Goal: Task Accomplishment & Management: Complete application form

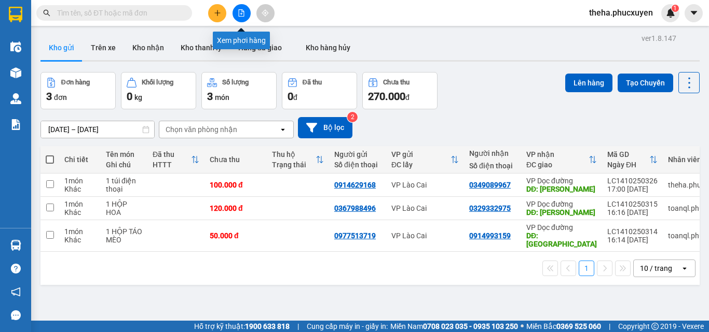
click at [244, 7] on button at bounding box center [241, 13] width 18 height 18
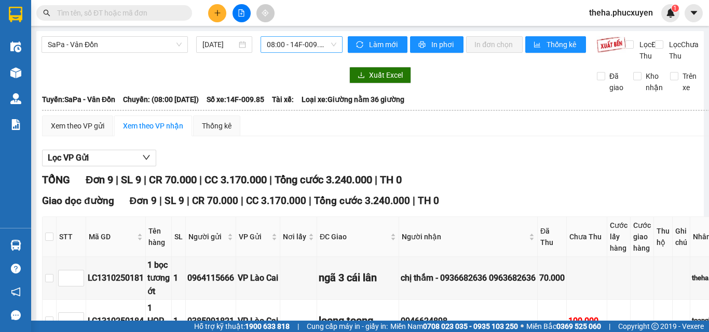
click at [327, 45] on span "08:00 - 14F-009.85" at bounding box center [302, 45] width 70 height 16
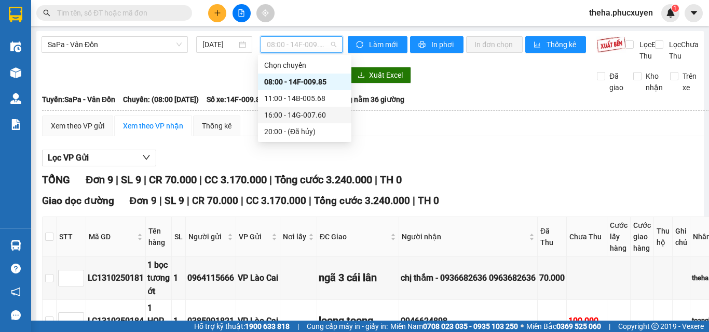
click at [292, 114] on div "16:00 - 14G-007.60" at bounding box center [304, 114] width 81 height 11
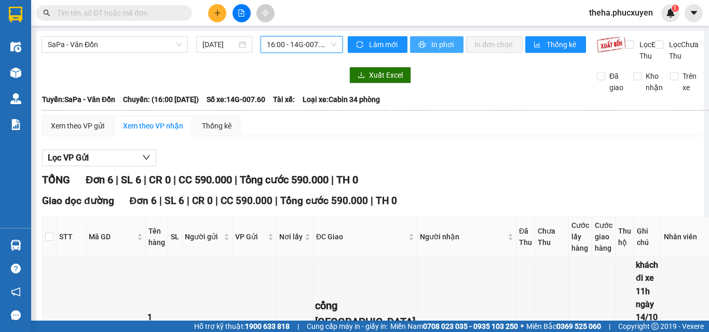
click at [445, 46] on span "In phơi" at bounding box center [443, 44] width 24 height 11
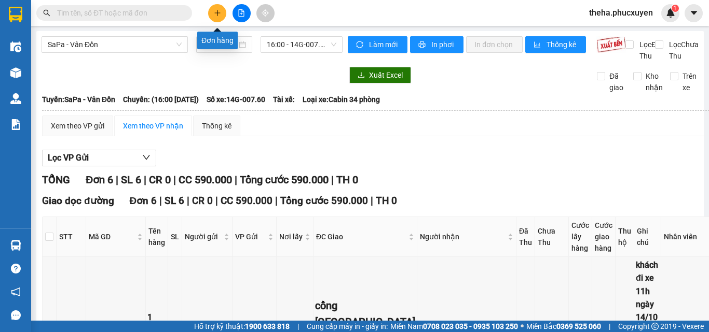
click at [216, 14] on icon "plus" at bounding box center [217, 12] width 7 height 7
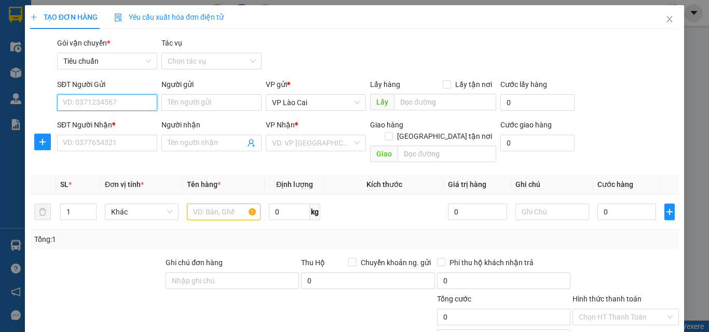
paste input "0333514713"
click at [77, 102] on input "0333514713" at bounding box center [107, 102] width 100 height 17
type input "0333514713"
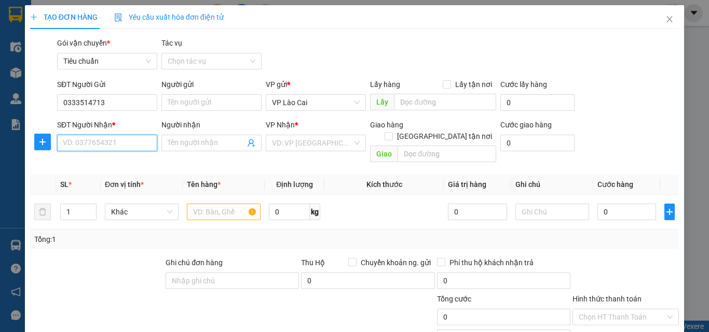
click at [97, 142] on input "SĐT Người Nhận *" at bounding box center [107, 143] width 100 height 17
click at [297, 142] on input "search" at bounding box center [312, 143] width 80 height 16
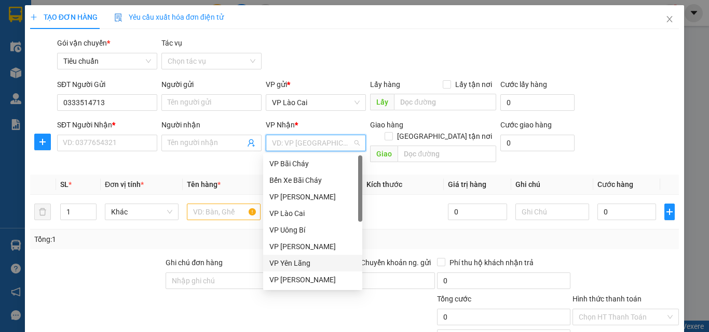
scroll to position [166, 0]
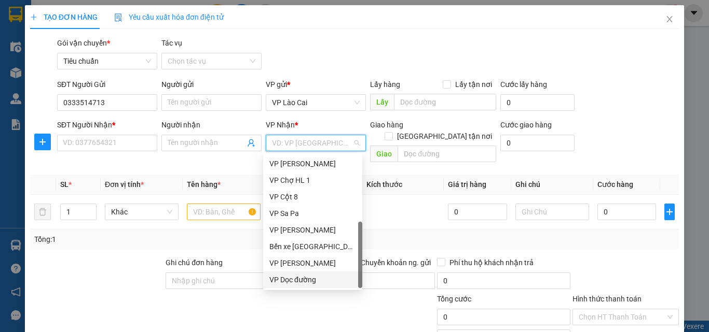
click at [306, 276] on div "VP Dọc đường" at bounding box center [312, 279] width 87 height 11
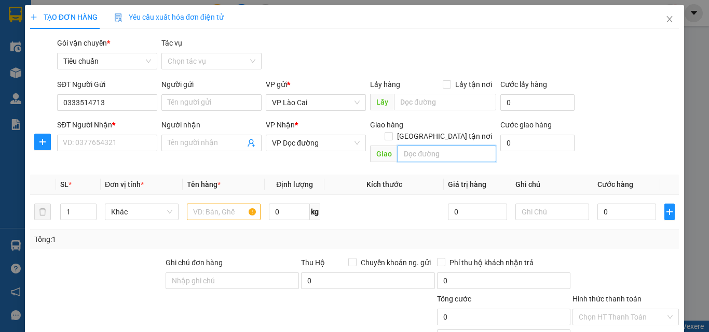
click at [417, 147] on input "text" at bounding box center [446, 154] width 99 height 17
type input "NA"
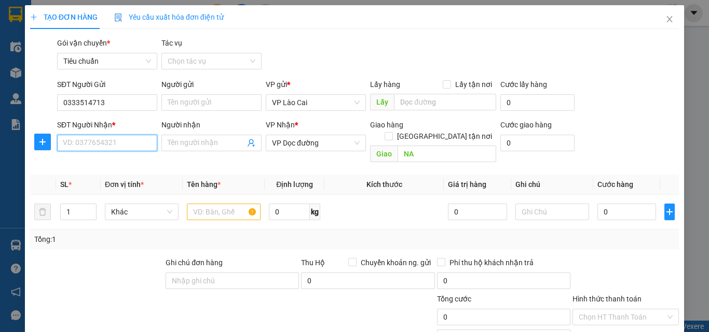
click at [118, 145] on input "SĐT Người Nhận *" at bounding box center [107, 143] width 100 height 17
type input "0981347345"
click at [87, 163] on div "0981347345" at bounding box center [106, 163] width 87 height 11
type input "UÔNG BÍ"
type input "0981347345"
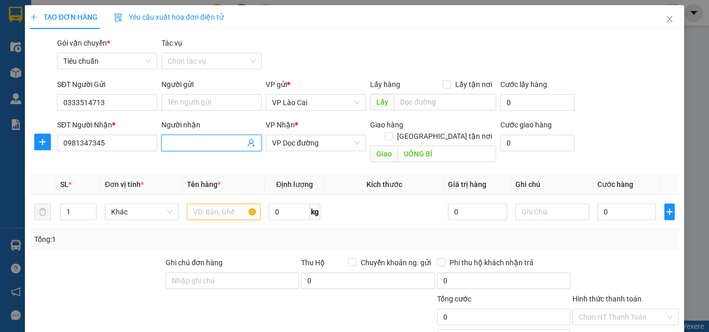
click at [217, 146] on input "Người nhận" at bounding box center [206, 142] width 77 height 11
type input "0368177421"
click at [434, 146] on input "UÔNG BÍ" at bounding box center [446, 154] width 99 height 17
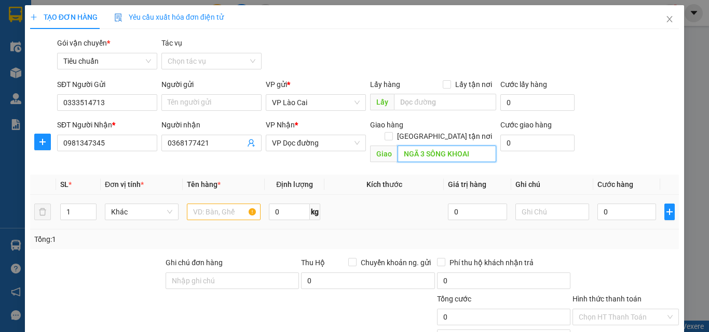
type input "NGÃ 3 SÔNG KHOAI"
click at [216, 204] on input "text" at bounding box center [224, 212] width 74 height 17
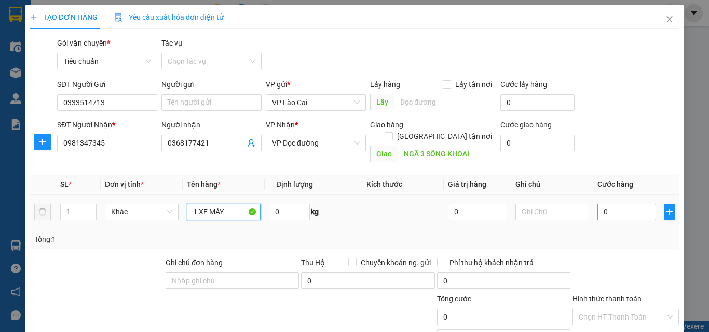
type input "1 XE MÁY"
click at [604, 204] on input "0" at bounding box center [626, 212] width 59 height 17
type input "7"
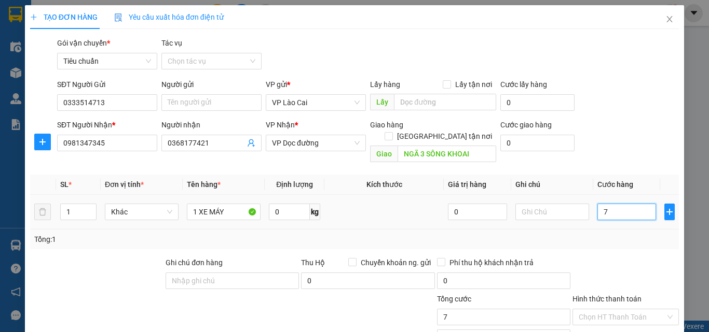
type input "70"
type input "700"
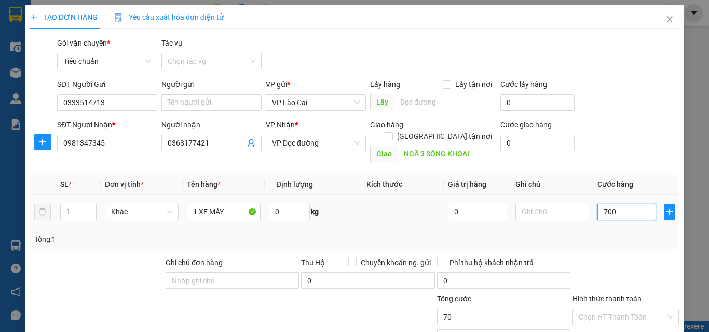
type input "700"
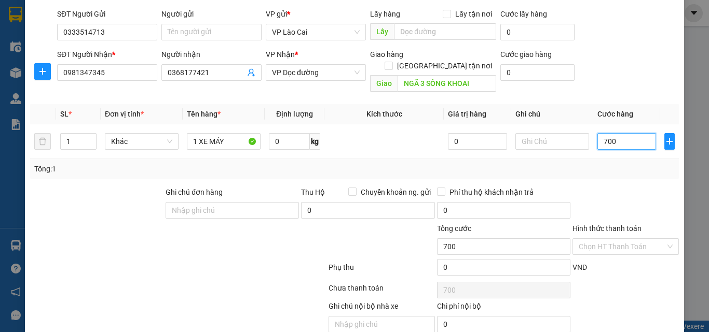
scroll to position [104, 0]
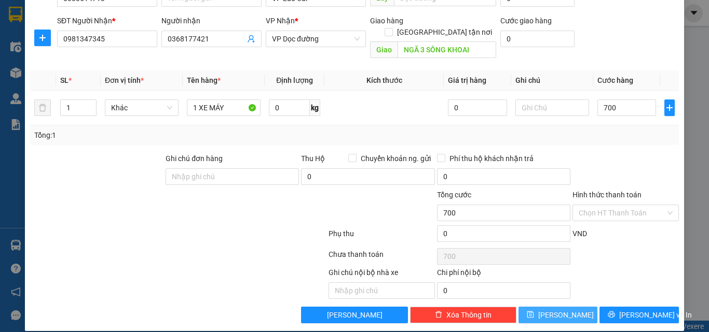
type input "700.000"
click at [555, 310] on span "[PERSON_NAME]" at bounding box center [565, 315] width 55 height 11
type input "0"
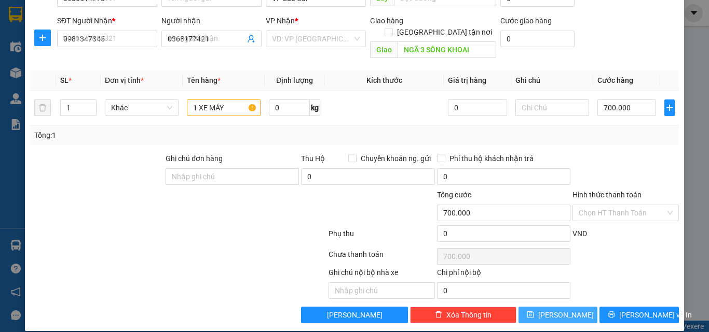
type input "0"
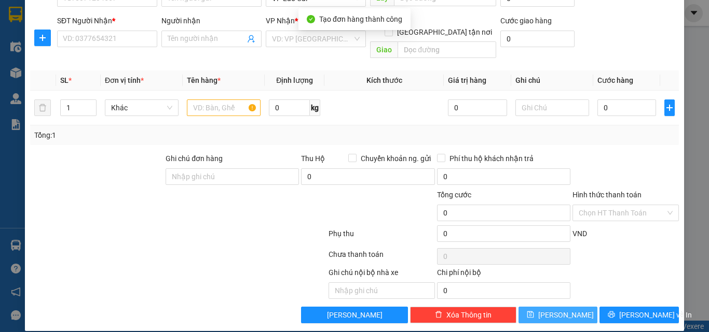
scroll to position [0, 0]
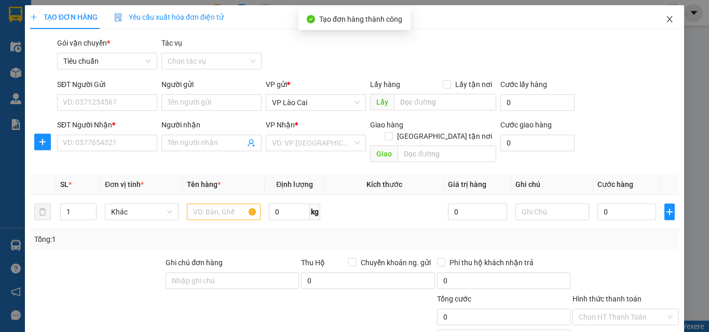
click at [667, 20] on icon "close" at bounding box center [670, 19] width 6 height 6
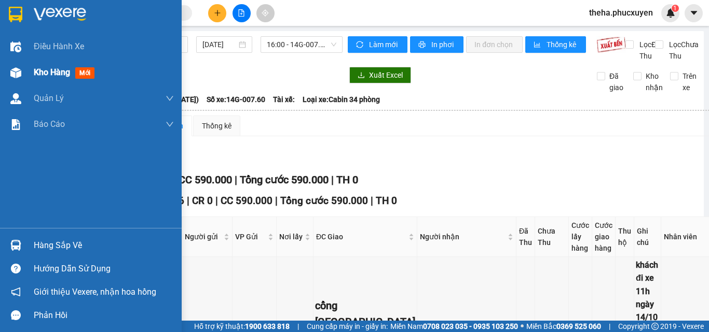
click at [41, 73] on span "Kho hàng" at bounding box center [52, 72] width 36 height 10
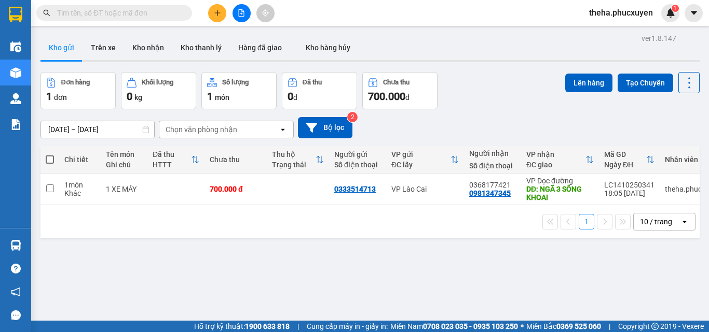
click at [500, 99] on div "Đơn hàng 1 đơn Khối lượng 0 kg Số lượng 1 món Đã thu 0 đ Chưa thu 700.000 đ Lên…" at bounding box center [369, 90] width 659 height 37
click at [634, 189] on icon at bounding box center [637, 189] width 7 height 7
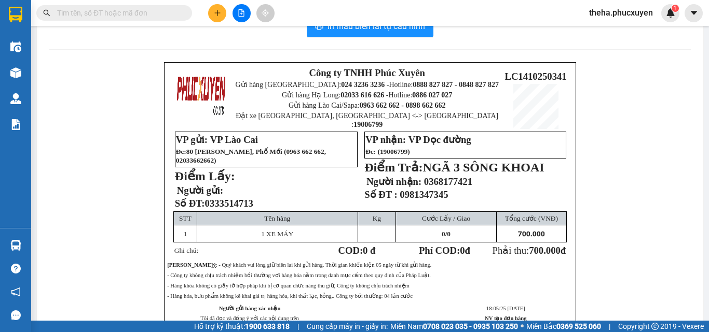
scroll to position [104, 0]
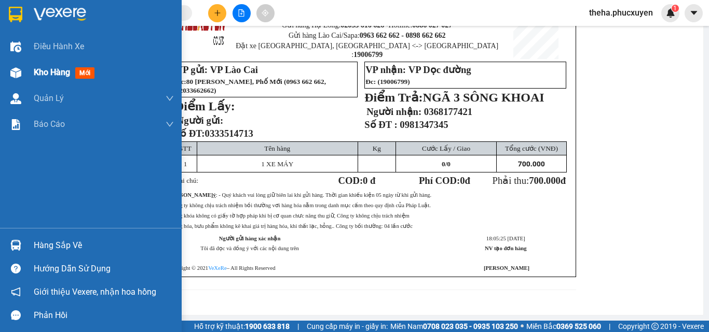
click at [44, 74] on span "Kho hàng" at bounding box center [52, 72] width 36 height 10
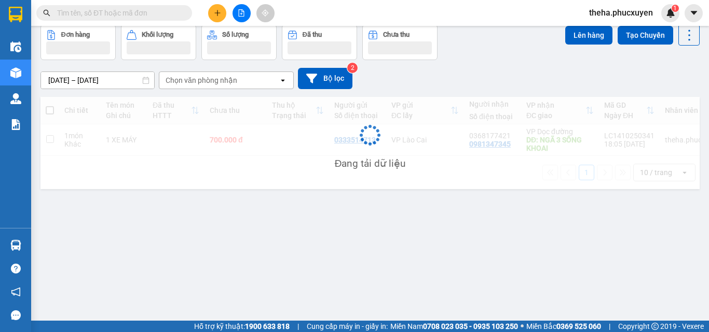
scroll to position [48, 0]
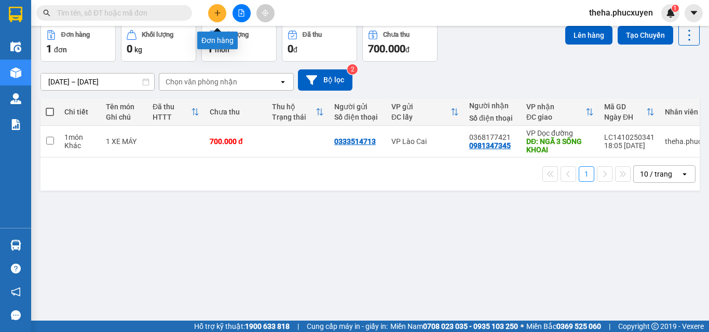
click at [216, 14] on icon "plus" at bounding box center [217, 12] width 7 height 7
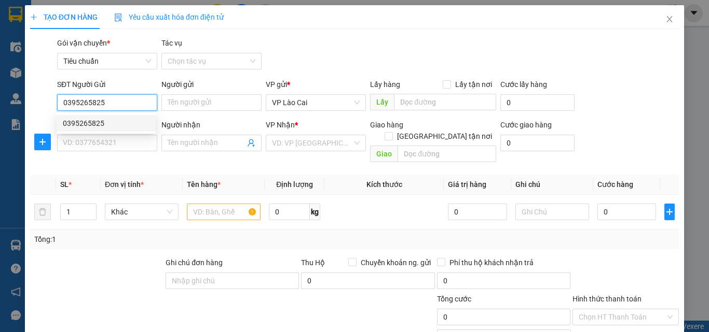
click at [90, 120] on div "0395265825" at bounding box center [106, 123] width 87 height 11
type input "0395265825"
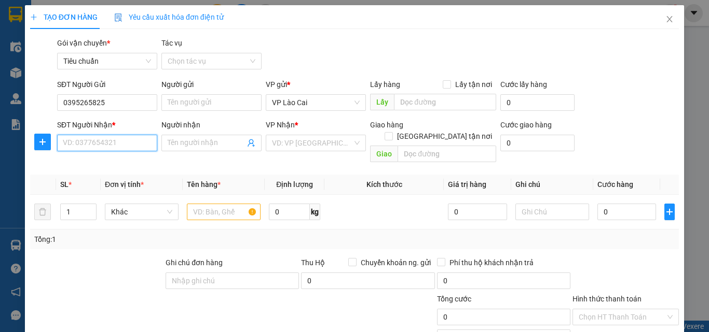
click at [108, 144] on input "SĐT Người Nhận *" at bounding box center [107, 143] width 100 height 17
drag, startPoint x: 86, startPoint y: 166, endPoint x: 131, endPoint y: 184, distance: 48.4
click at [86, 166] on div "0975498498" at bounding box center [106, 163] width 87 height 11
type input "0975498498"
type input "HẠ LONG"
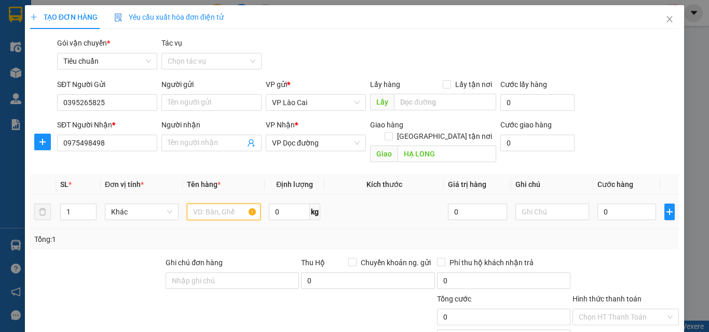
click at [209, 204] on input "text" at bounding box center [224, 212] width 74 height 17
type input "2 HỘP NHỎ LIỀN [ MÀN HÌNH ]"
click at [608, 204] on input "0" at bounding box center [626, 212] width 59 height 17
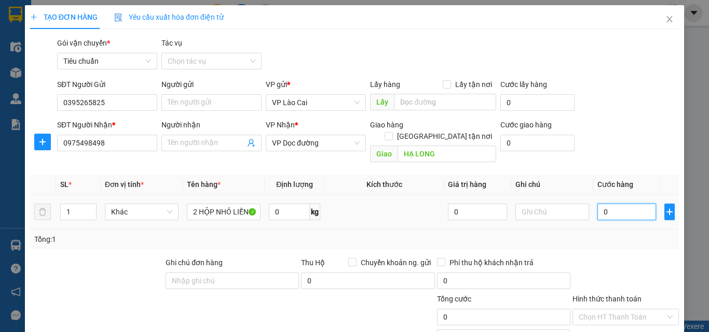
type input "1"
type input "10"
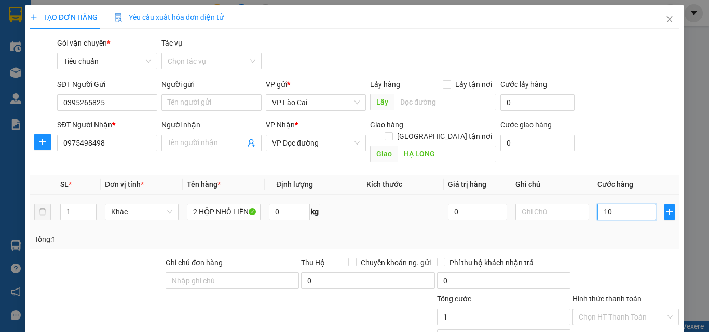
type input "10"
type input "100"
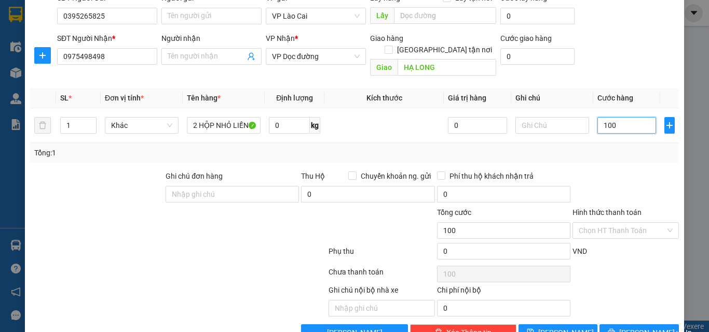
scroll to position [104, 0]
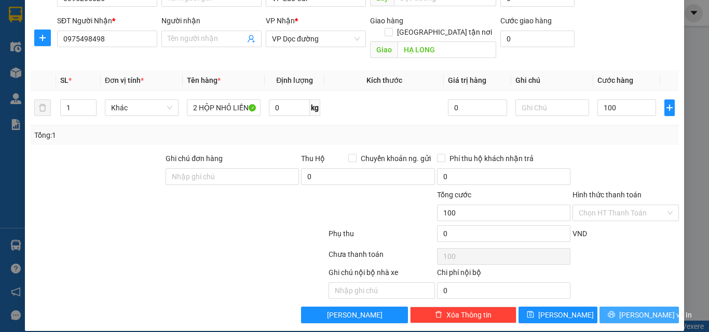
type input "100.000"
click at [601, 307] on button "[PERSON_NAME] và In" at bounding box center [638, 315] width 79 height 17
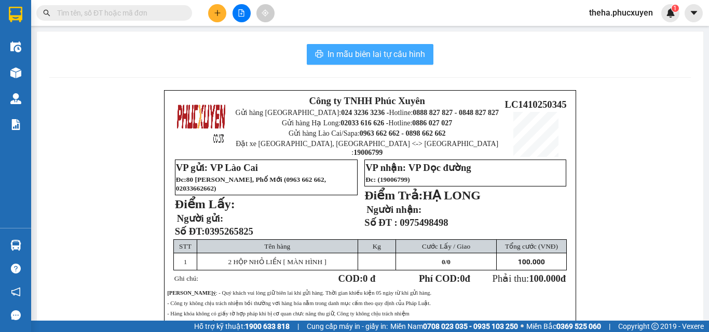
click at [417, 47] on button "In mẫu biên lai tự cấu hình" at bounding box center [370, 54] width 127 height 21
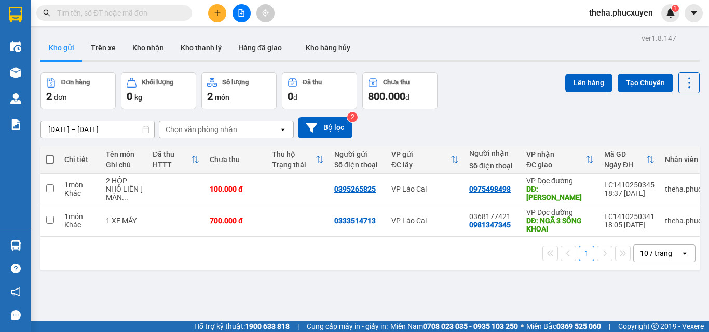
click at [520, 108] on div "Đơn hàng 2 đơn Khối lượng 0 kg Số lượng 2 món Đã thu 0 đ Chưa thu 800.000 đ Lên…" at bounding box center [369, 90] width 659 height 37
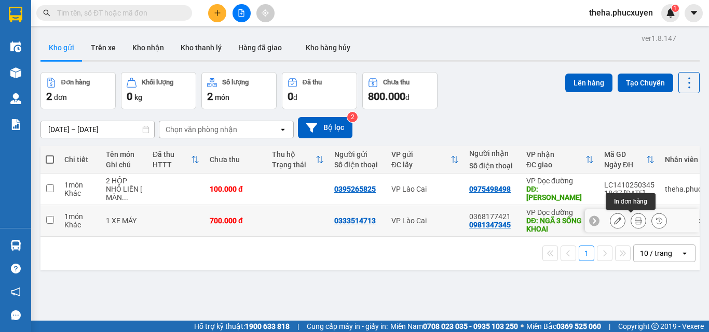
click at [634, 224] on icon at bounding box center [637, 220] width 7 height 7
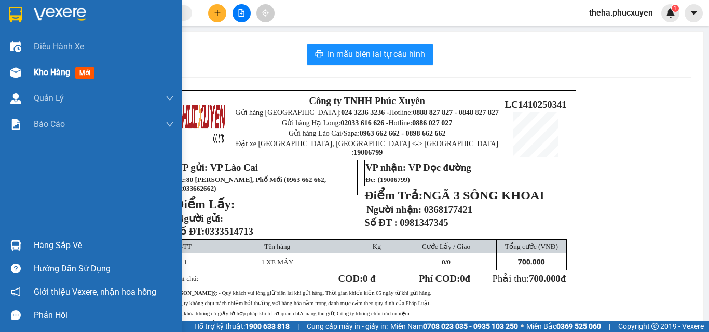
click at [59, 71] on span "Kho hàng" at bounding box center [52, 72] width 36 height 10
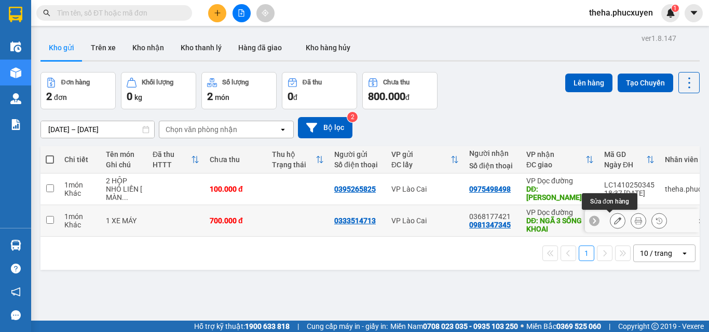
click at [614, 222] on icon at bounding box center [617, 220] width 7 height 7
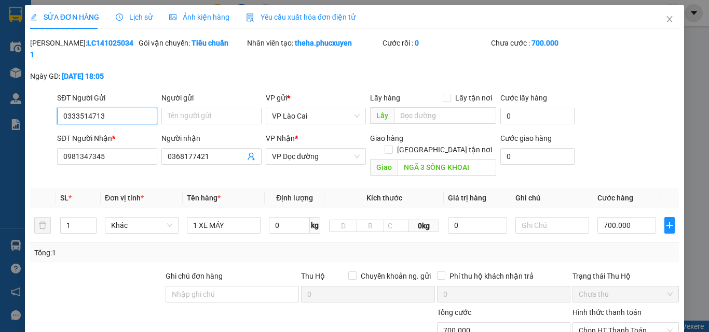
type input "0333514713"
type input "0981347345"
type input "0368177421"
type input "NGÃ 3 SÔNG KHOAI"
type input "0"
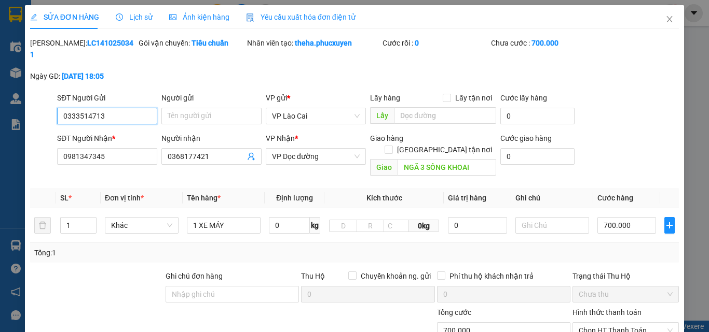
type input "700.000"
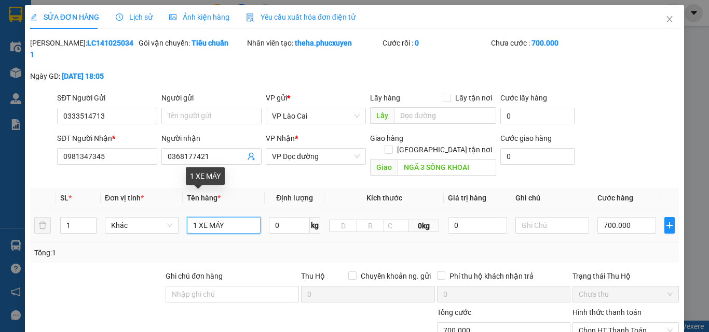
click at [227, 217] on input "1 XE MÁY" at bounding box center [224, 225] width 74 height 17
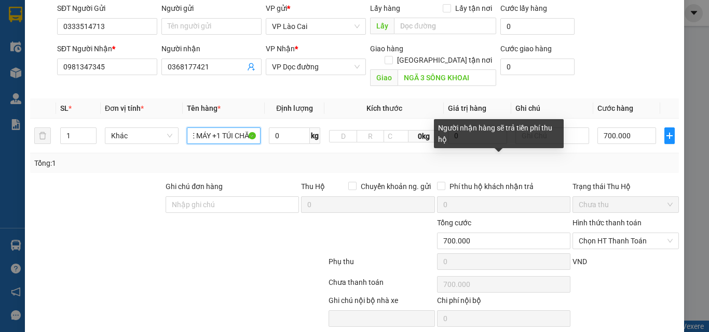
scroll to position [106, 0]
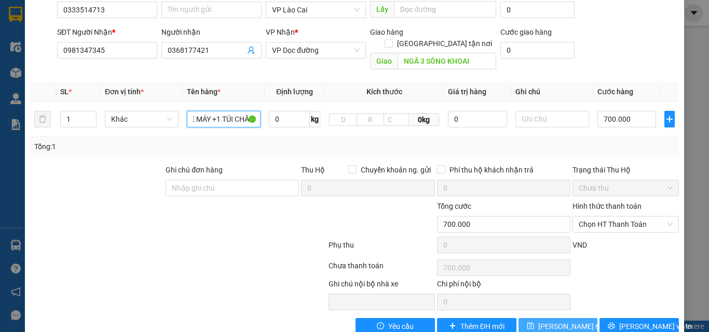
type input "1 XE MÁY +1 TÚI CHĂN"
click at [562, 321] on span "[PERSON_NAME] thay đổi" at bounding box center [579, 326] width 83 height 11
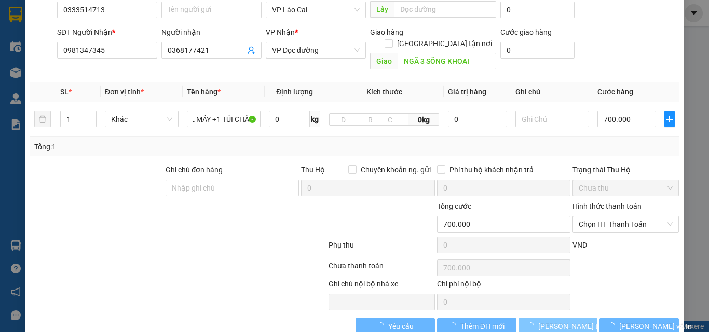
scroll to position [0, 0]
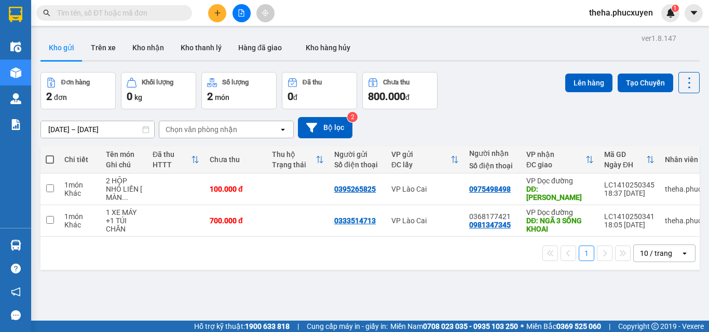
click at [497, 103] on div "Đơn hàng 2 đơn Khối lượng 0 kg Số lượng 2 món Đã thu 0 đ Chưa thu 800.000 đ Lên…" at bounding box center [369, 90] width 659 height 37
click at [489, 89] on div "Đơn hàng 2 đơn Khối lượng 0 kg Số lượng 2 món Đã thu 0 đ Chưa thu 800.000 đ Lên…" at bounding box center [369, 90] width 659 height 37
click at [482, 101] on div "Đơn hàng 2 đơn Khối lượng 0 kg Số lượng 2 món Đã thu 0 đ Chưa thu 800.000 đ Lên…" at bounding box center [369, 90] width 659 height 37
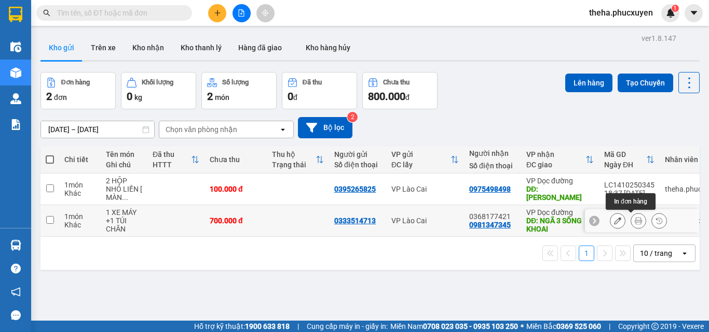
click at [634, 224] on icon at bounding box center [637, 220] width 7 height 7
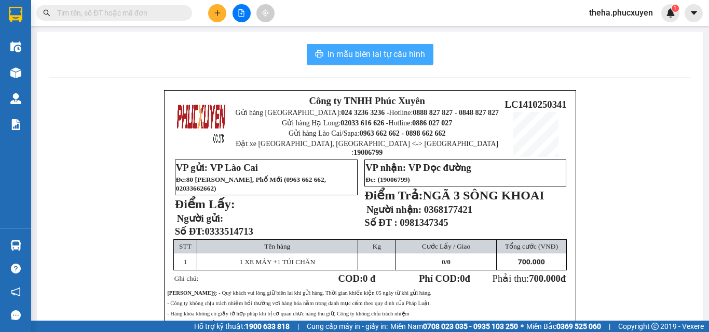
click at [420, 49] on span "In mẫu biên lai tự cấu hình" at bounding box center [376, 54] width 98 height 13
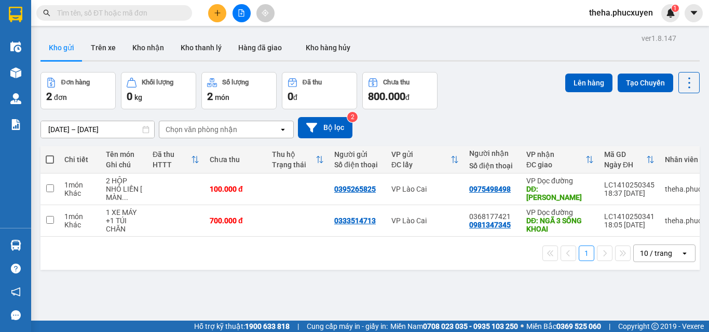
click at [512, 100] on div "Đơn hàng 2 đơn Khối lượng 0 kg Số lượng 2 món Đã thu 0 đ Chưa thu 800.000 đ Lên…" at bounding box center [369, 90] width 659 height 37
click at [220, 13] on icon "plus" at bounding box center [217, 12] width 7 height 7
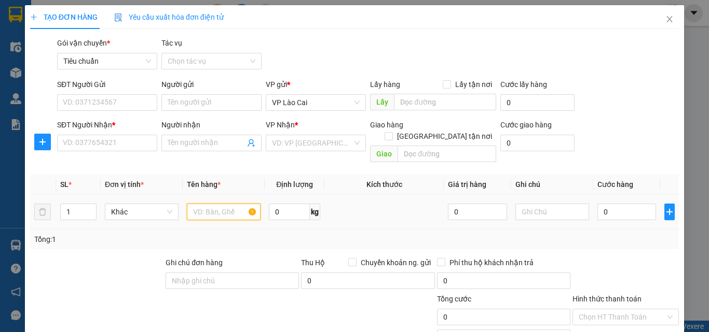
drag, startPoint x: 208, startPoint y: 202, endPoint x: 214, endPoint y: 195, distance: 9.6
click at [208, 204] on input "text" at bounding box center [224, 212] width 74 height 17
type input "1 HỘP HOA"
click at [623, 204] on input "0" at bounding box center [626, 212] width 59 height 17
type input "1"
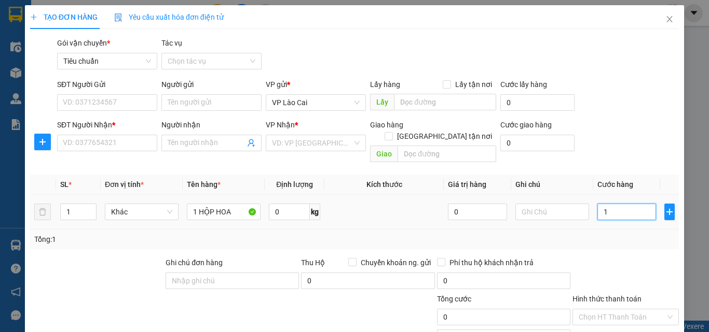
type input "1"
type input "10"
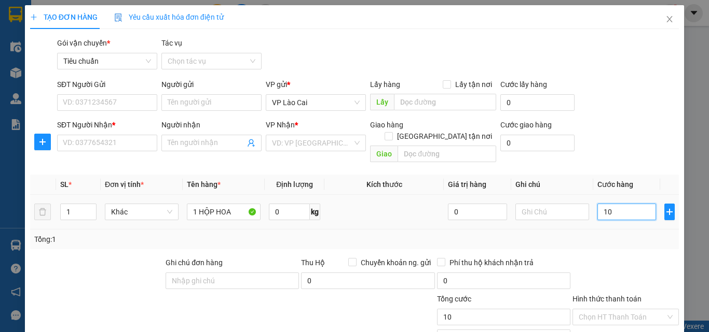
type input "100"
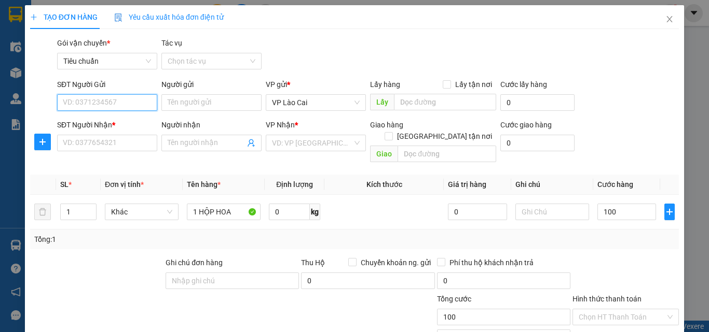
type input "100.000"
click at [126, 98] on input "SĐT Người Gửi" at bounding box center [107, 102] width 100 height 17
click at [93, 124] on div "0357280888" at bounding box center [106, 123] width 87 height 11
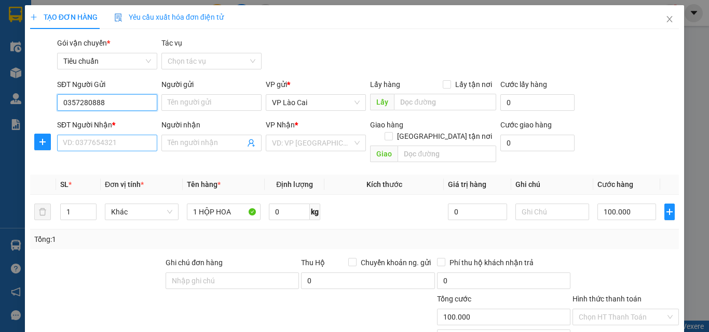
type input "0357280888"
click at [103, 148] on input "SĐT Người Nhận *" at bounding box center [107, 143] width 100 height 17
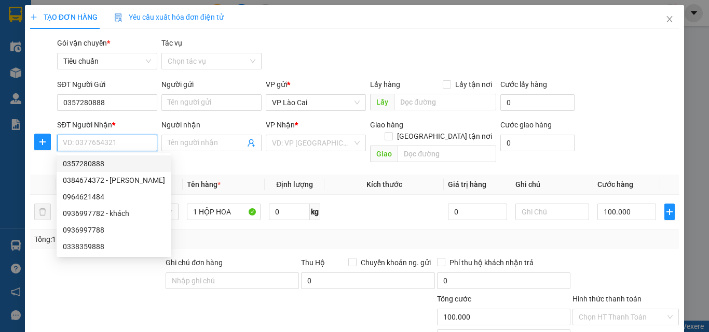
click at [96, 162] on div "0357280888" at bounding box center [114, 163] width 102 height 11
type input "0357280888"
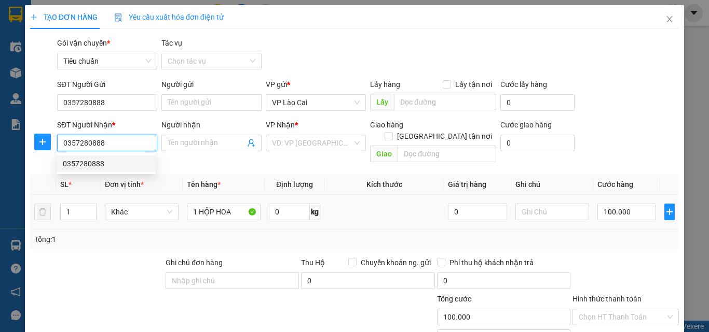
type input "uông bí"
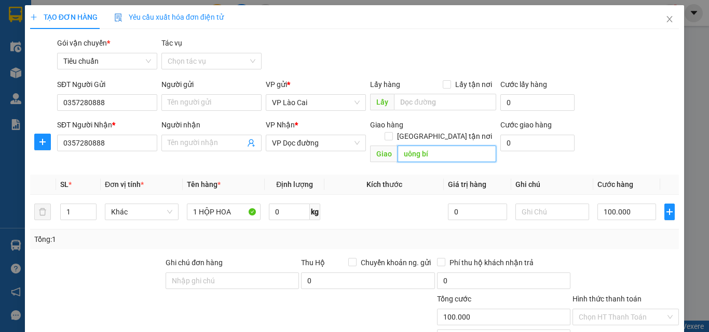
click at [437, 146] on input "uông bí" at bounding box center [446, 154] width 99 height 17
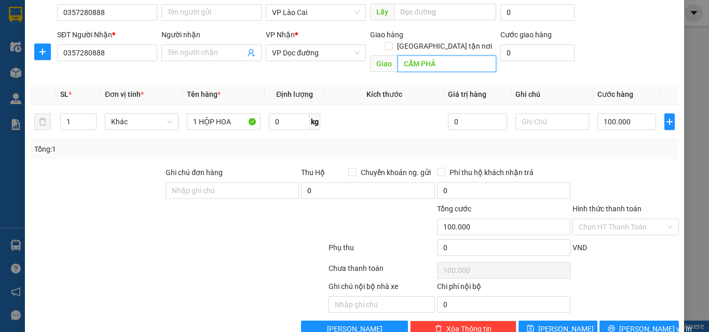
scroll to position [104, 0]
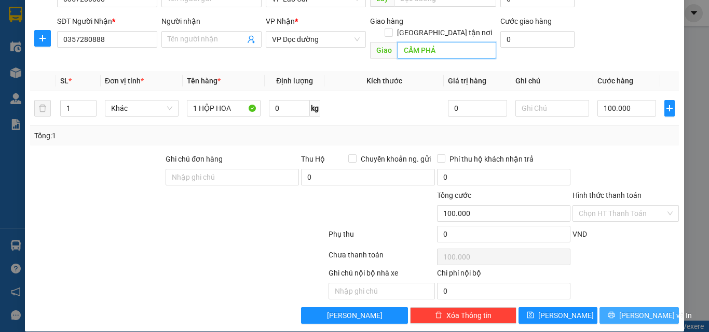
type input "CẨM PHẢ"
click at [603, 308] on button "[PERSON_NAME] và In" at bounding box center [638, 316] width 79 height 17
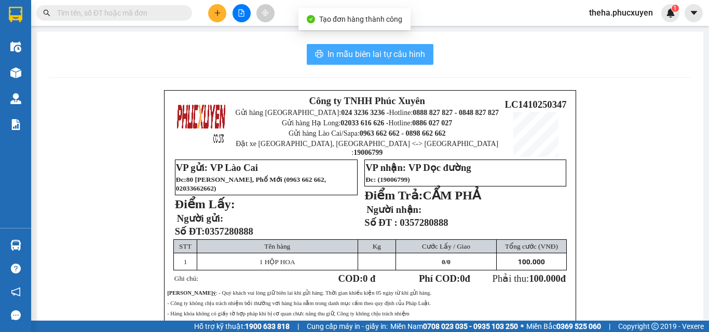
click at [421, 49] on span "In mẫu biên lai tự cấu hình" at bounding box center [376, 54] width 98 height 13
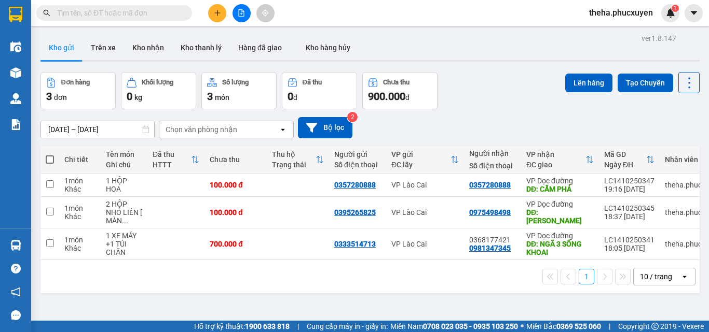
click at [524, 109] on div "[DATE] – [DATE] Press the down arrow key to interact with the calendar and sele…" at bounding box center [369, 127] width 659 height 37
click at [634, 188] on icon at bounding box center [637, 185] width 7 height 7
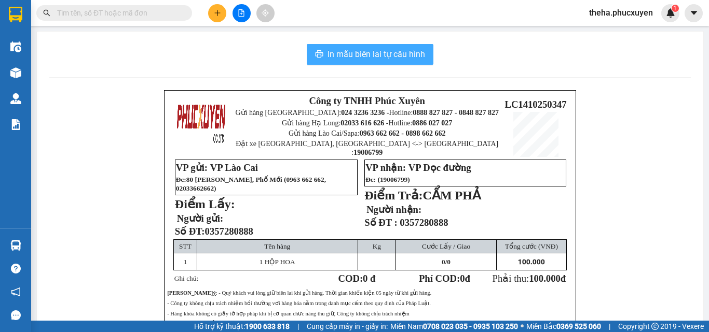
click at [420, 52] on span "In mẫu biên lai tự cấu hình" at bounding box center [376, 54] width 98 height 13
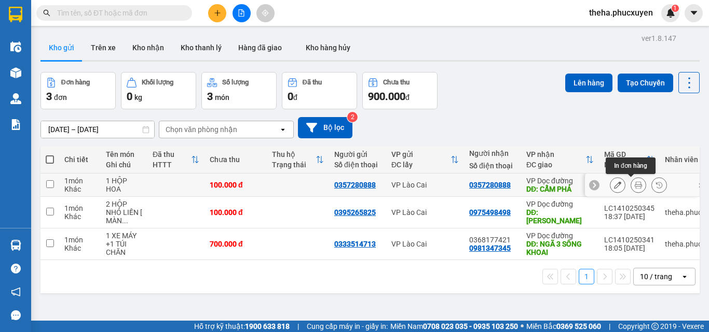
click at [634, 187] on icon at bounding box center [637, 185] width 7 height 7
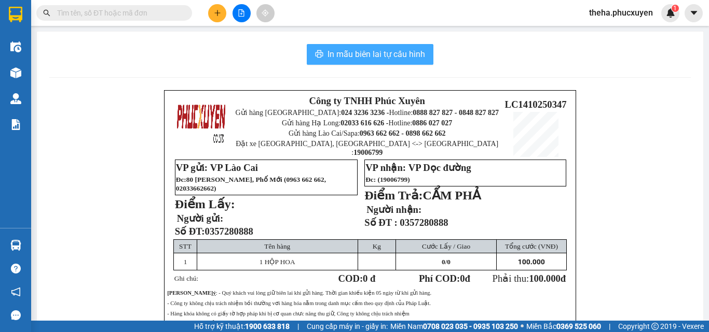
click at [413, 50] on span "In mẫu biên lai tự cấu hình" at bounding box center [376, 54] width 98 height 13
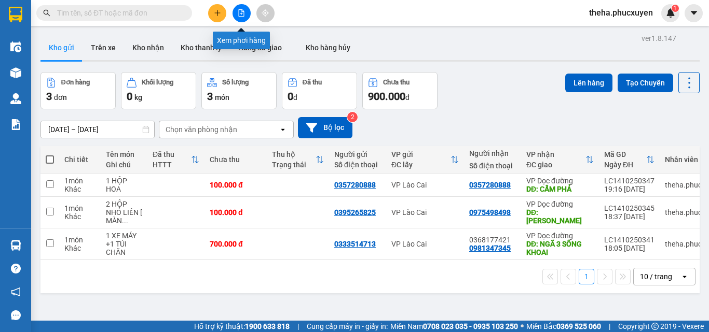
click at [241, 13] on icon "file-add" at bounding box center [241, 12] width 7 height 7
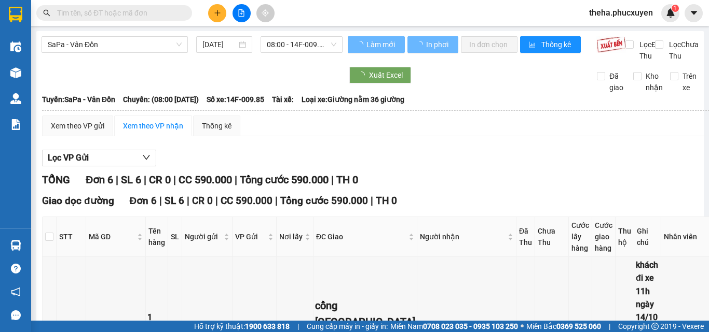
click at [165, 16] on input "text" at bounding box center [118, 12] width 122 height 11
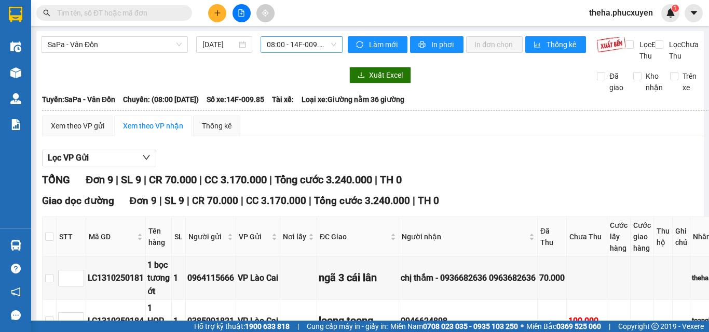
click at [325, 46] on span "08:00 - 14F-009.85" at bounding box center [302, 45] width 70 height 16
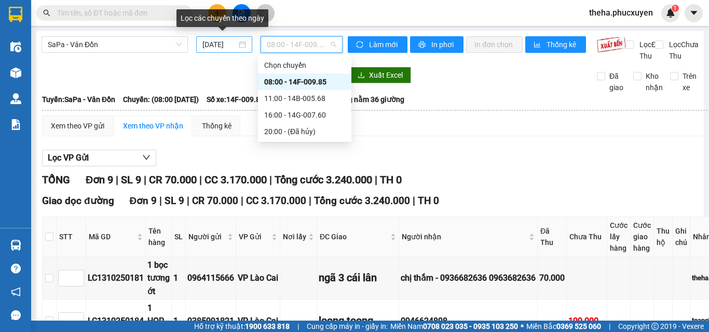
click at [239, 39] on div "[DATE]" at bounding box center [224, 44] width 44 height 11
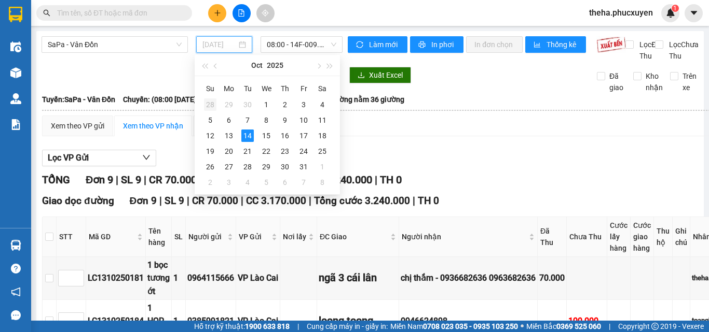
click at [211, 107] on div "28" at bounding box center [210, 105] width 12 height 12
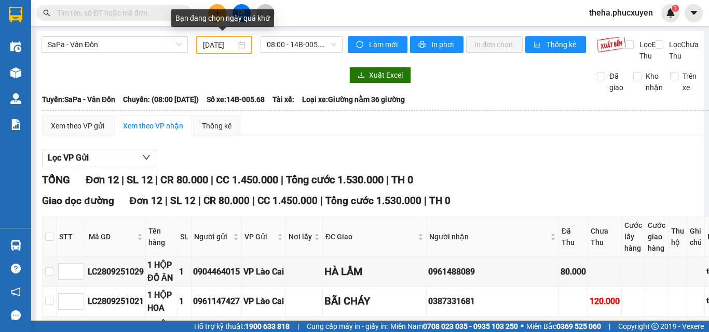
click at [241, 43] on div "[DATE]" at bounding box center [224, 44] width 43 height 11
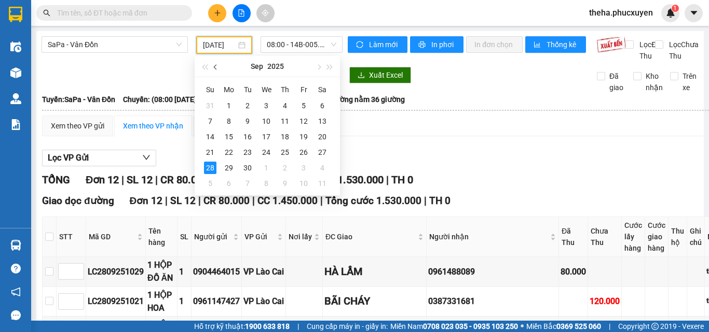
click at [216, 67] on span "button" at bounding box center [216, 67] width 5 height 5
click at [249, 168] on div "26" at bounding box center [247, 168] width 12 height 12
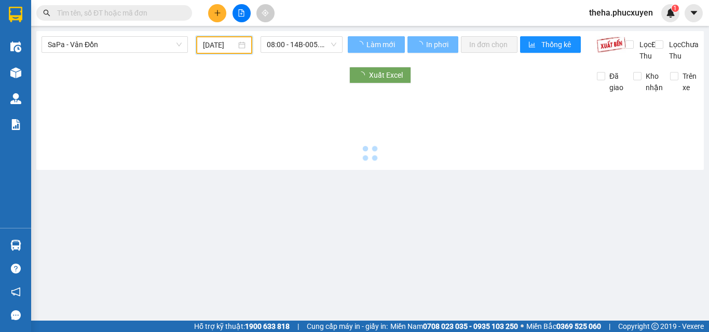
type input "[DATE]"
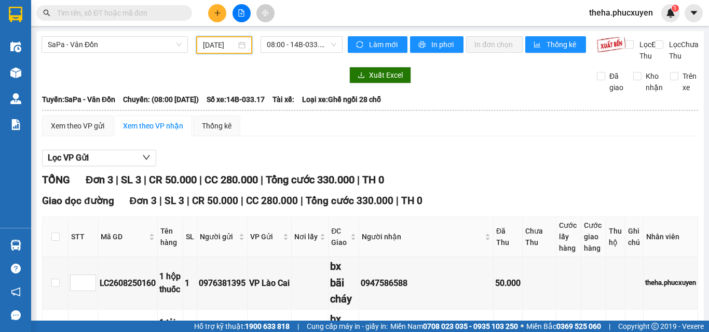
click at [151, 12] on input "text" at bounding box center [118, 12] width 122 height 11
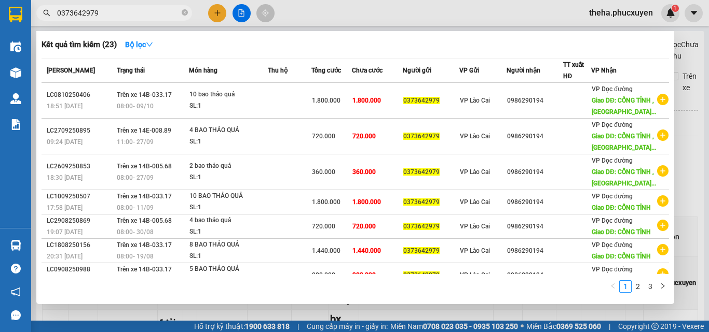
click at [110, 15] on input "0373642979" at bounding box center [118, 12] width 122 height 11
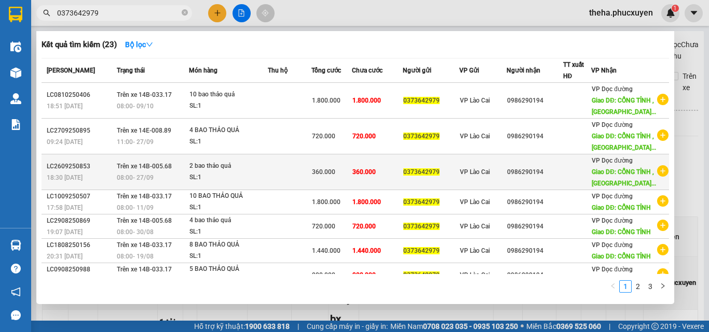
type input "0373642979"
click at [110, 184] on div "18:30 [DATE]" at bounding box center [80, 177] width 67 height 11
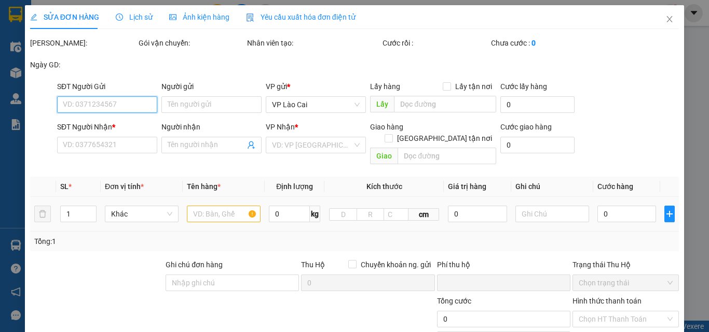
type input "0373642979"
type input "0986290194"
type input "CỔNG TỈNH , [GEOGRAPHIC_DATA]"
type input "0"
type input "360.000"
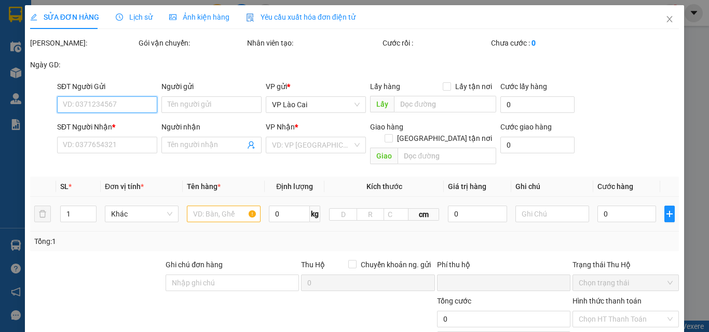
type input "360.000"
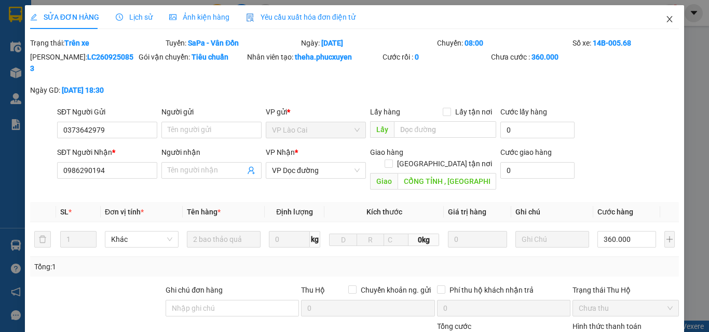
click at [667, 17] on icon "close" at bounding box center [670, 19] width 6 height 6
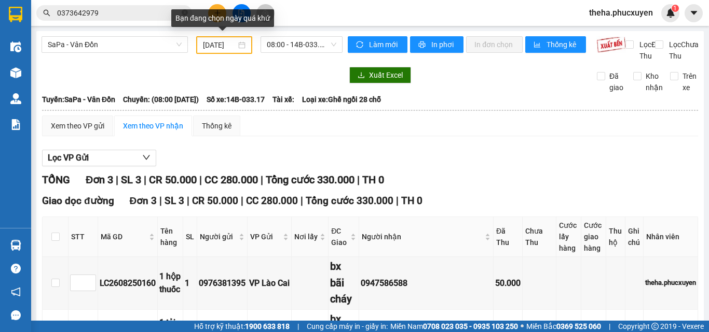
click at [234, 45] on div "[DATE]" at bounding box center [224, 44] width 43 height 11
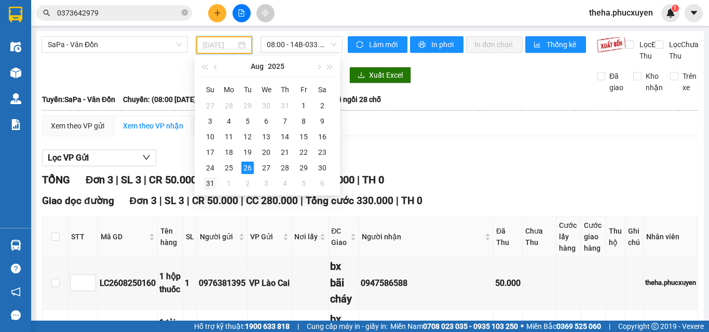
click at [210, 184] on div "31" at bounding box center [210, 183] width 12 height 12
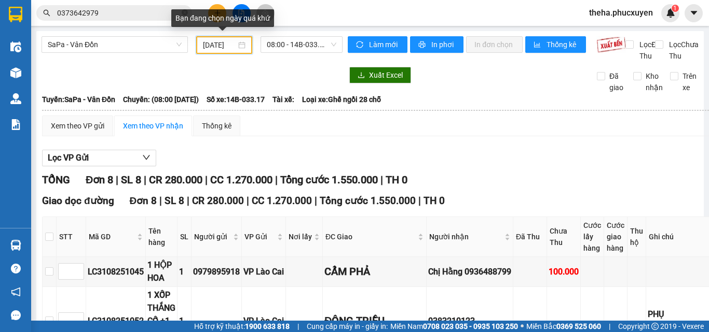
click at [240, 43] on div "[DATE]" at bounding box center [224, 44] width 43 height 11
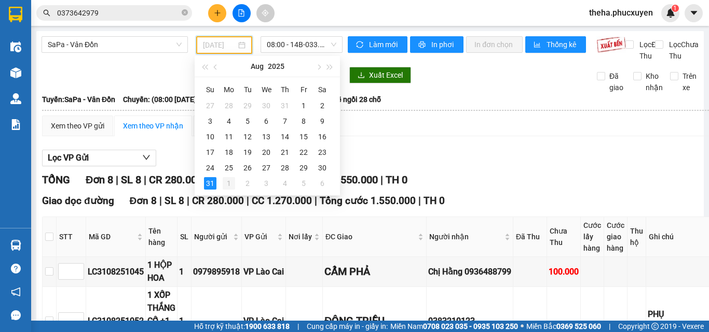
click at [228, 184] on div "1" at bounding box center [229, 183] width 12 height 12
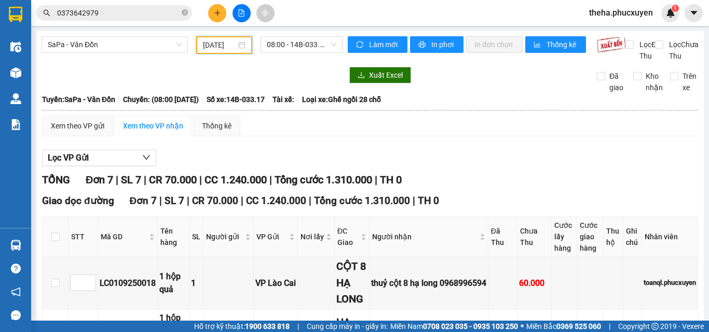
click at [235, 41] on div "[DATE]" at bounding box center [224, 44] width 43 height 11
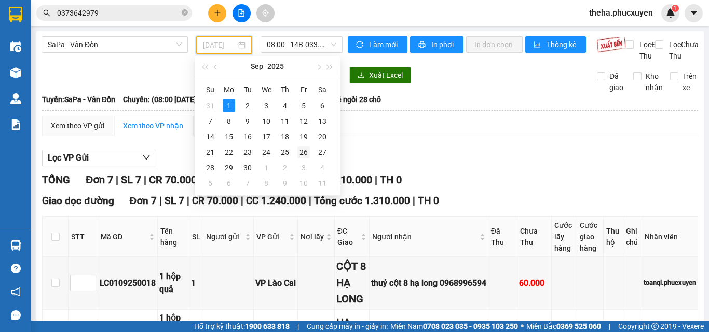
click at [304, 153] on div "26" at bounding box center [303, 152] width 12 height 12
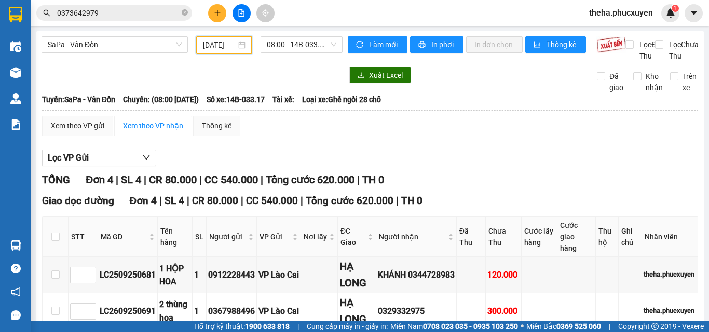
click at [243, 39] on div "[DATE]" at bounding box center [224, 45] width 56 height 18
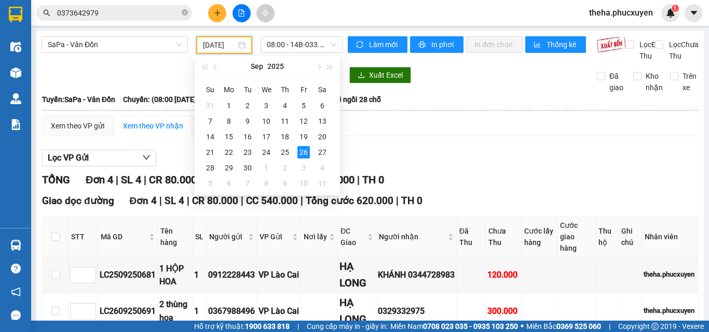
click at [496, 150] on div "Lọc VP Gửi" at bounding box center [370, 158] width 656 height 17
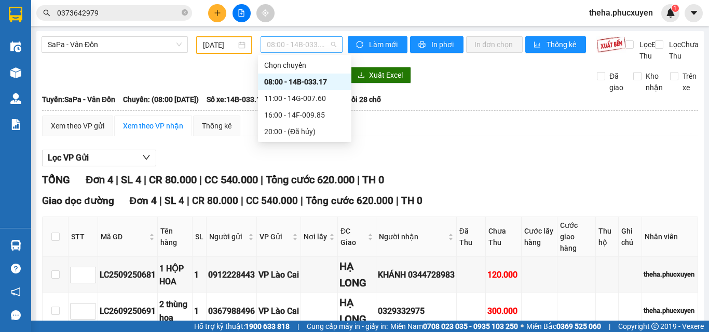
click at [334, 44] on div "08:00 - 14B-033.17" at bounding box center [301, 44] width 82 height 17
click at [309, 98] on div "11:00 - 14G-007.60" at bounding box center [304, 98] width 81 height 11
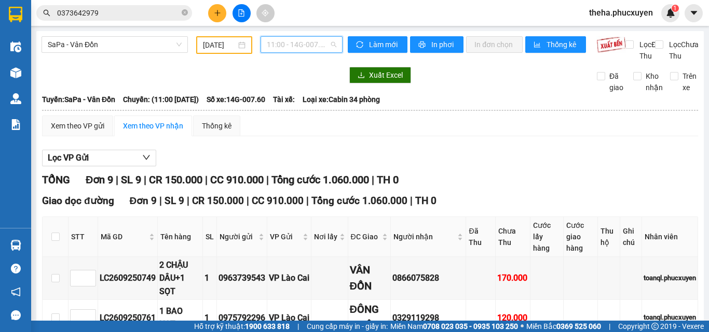
click at [327, 46] on span "11:00 - 14G-007.60" at bounding box center [302, 45] width 70 height 16
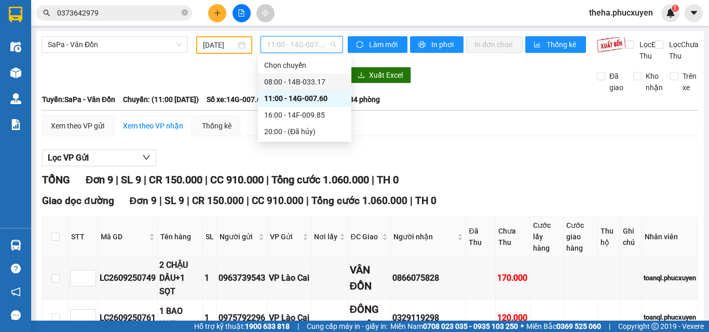
click at [315, 79] on div "08:00 - 14B-033.17" at bounding box center [304, 81] width 81 height 11
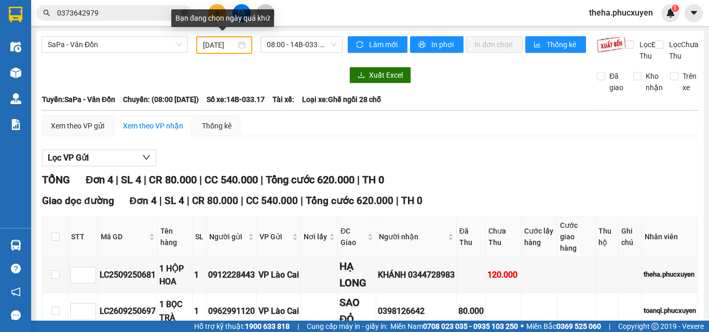
click at [241, 43] on div "[DATE]" at bounding box center [224, 44] width 43 height 11
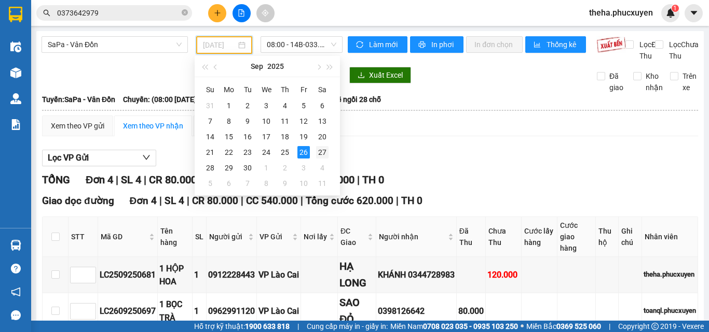
click at [324, 150] on div "27" at bounding box center [322, 152] width 12 height 12
type input "[DATE]"
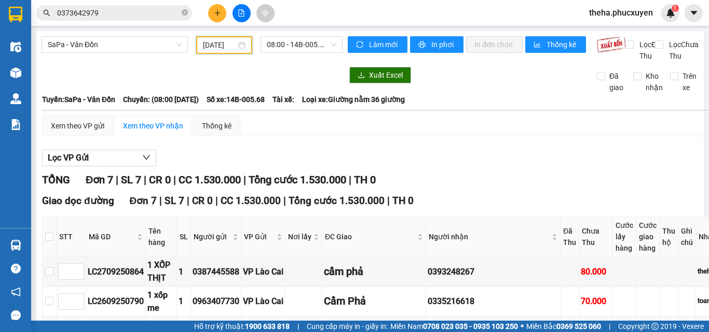
checkbox input "true"
click at [522, 154] on div "Xem theo VP gửi Xem theo VP nhận Thống kê Lọc VP Gửi TỔNG Đơn 7 | SL 7 | CR 0 …" at bounding box center [397, 335] width 710 height 439
click at [322, 40] on span "08:00 - 14B-005.68" at bounding box center [302, 45] width 70 height 16
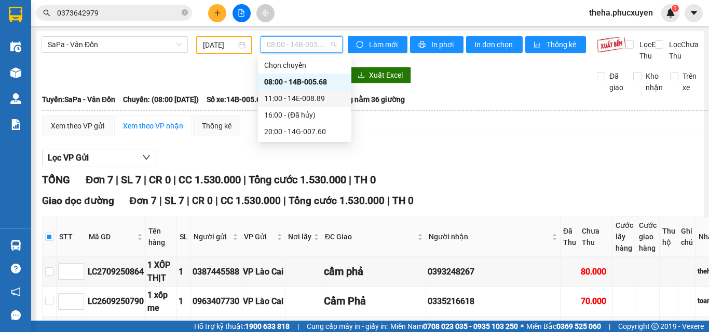
click at [310, 98] on div "11:00 - 14E-008.89" at bounding box center [304, 98] width 81 height 11
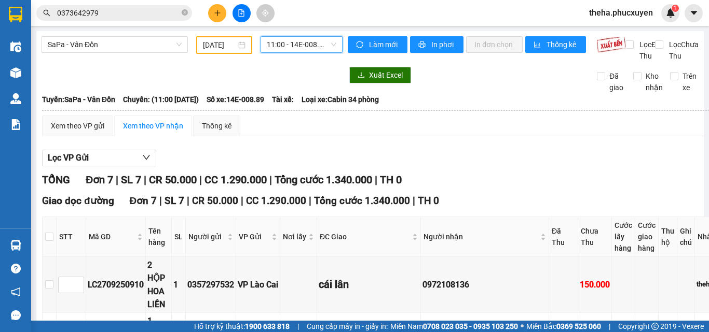
checkbox input "true"
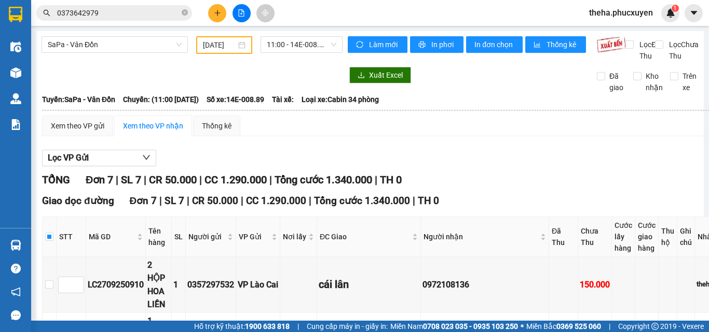
click at [326, 43] on span "11:00 - 14E-008.89" at bounding box center [302, 45] width 70 height 16
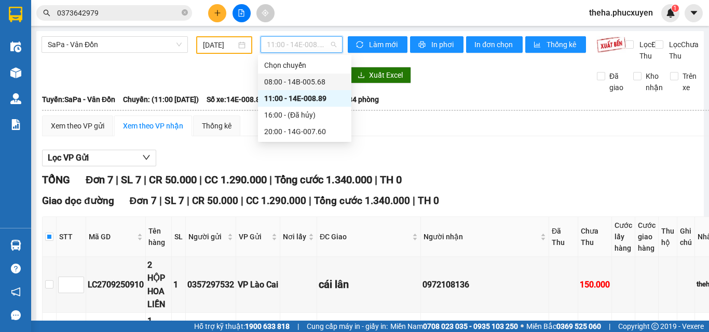
click at [292, 82] on div "08:00 - 14B-005.68" at bounding box center [304, 81] width 81 height 11
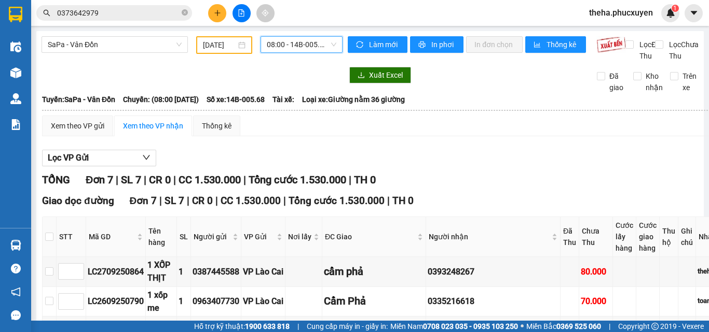
checkbox input "true"
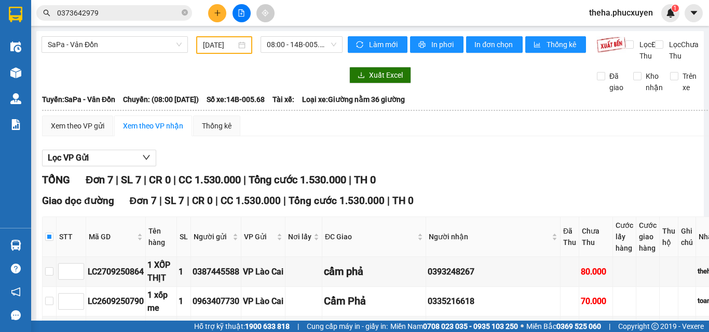
drag, startPoint x: 358, startPoint y: 280, endPoint x: 525, endPoint y: 303, distance: 168.6
click at [328, 45] on span "08:00 - 14B-005.68" at bounding box center [302, 45] width 70 height 16
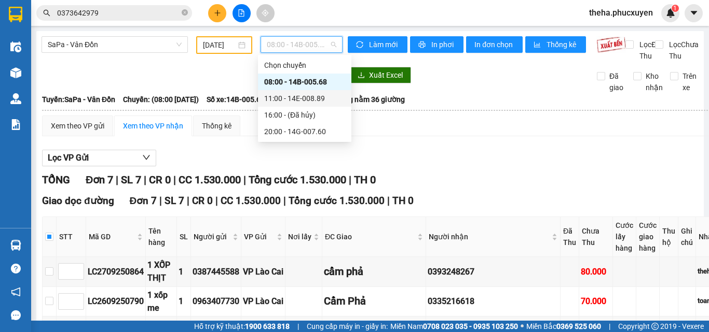
click at [304, 96] on div "11:00 - 14E-008.89" at bounding box center [304, 98] width 81 height 11
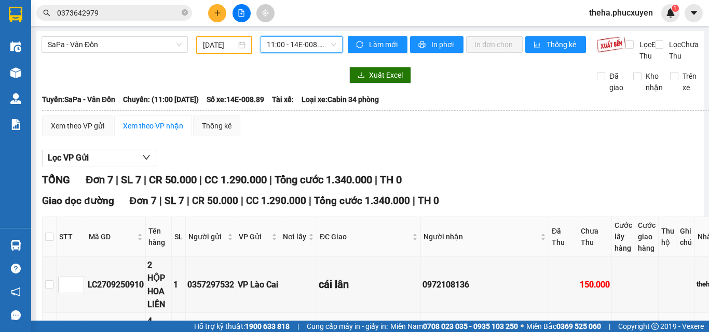
checkbox input "true"
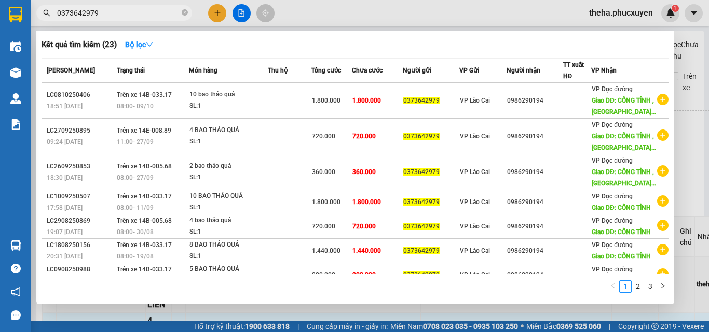
click at [116, 12] on input "0373642979" at bounding box center [118, 12] width 122 height 11
type input "0"
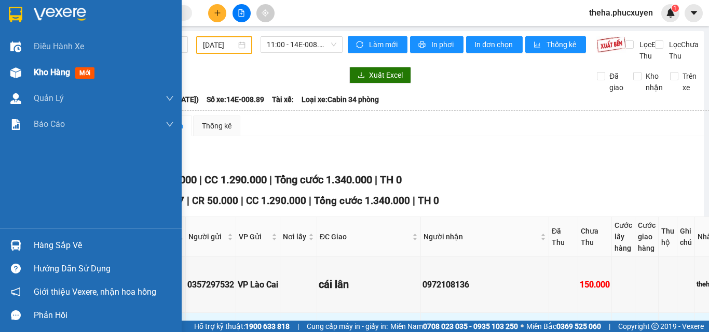
click at [53, 71] on span "Kho hàng" at bounding box center [52, 72] width 36 height 10
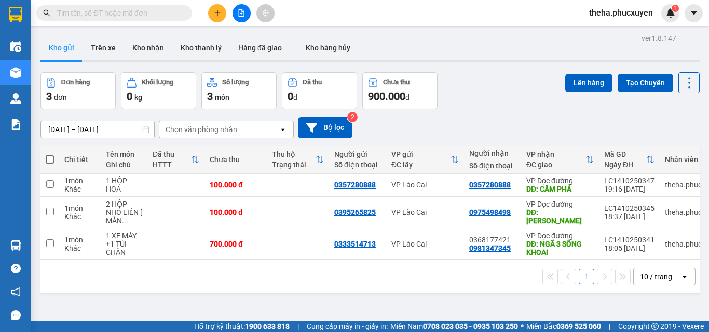
click at [494, 109] on div "[DATE] – [DATE] Press the down arrow key to interact with the calendar and sele…" at bounding box center [369, 127] width 659 height 37
